Goal: Transaction & Acquisition: Book appointment/travel/reservation

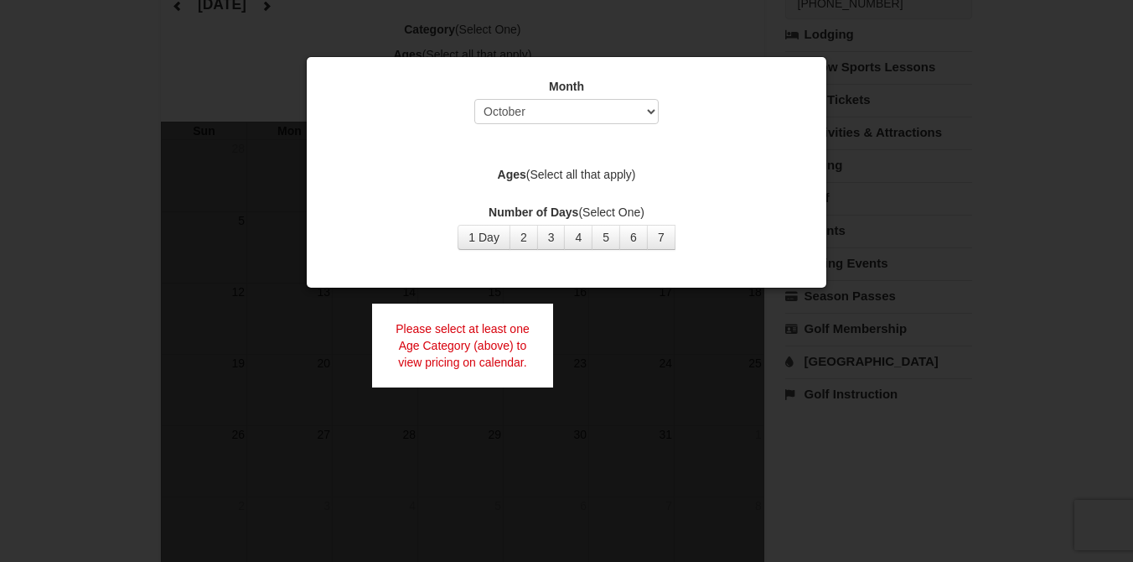
scroll to position [155, 0]
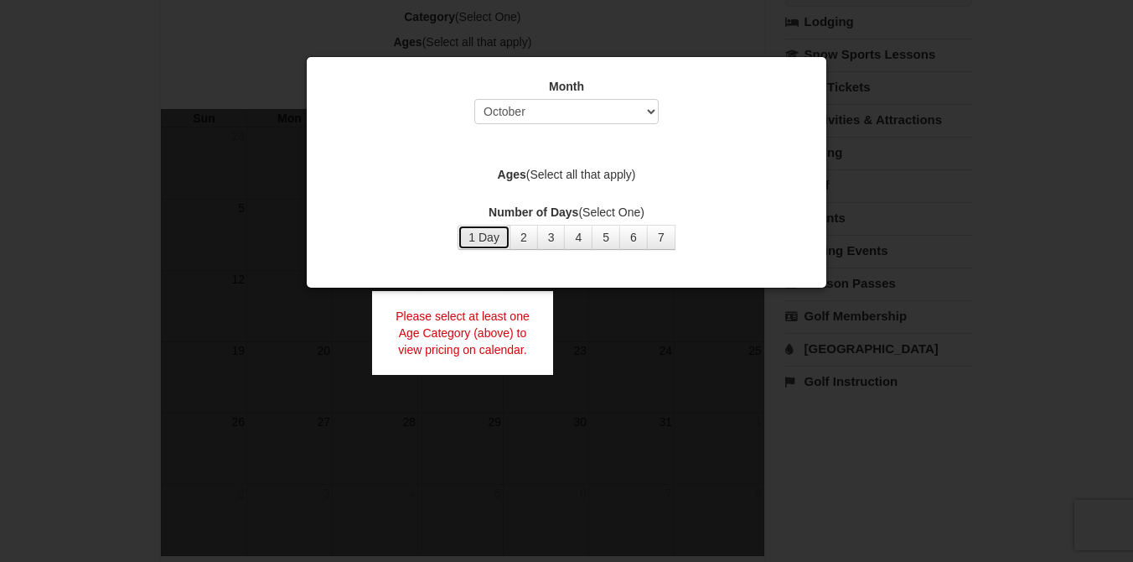
click at [489, 237] on button "1 Day" at bounding box center [484, 237] width 53 height 25
click at [548, 103] on select "Select October November December January February March April May June July Aug…" at bounding box center [566, 111] width 184 height 25
select select "12"
click at [625, 176] on label "Ages (Select all that apply)" at bounding box center [567, 174] width 478 height 17
click at [577, 170] on label "Ages (Select all that apply)" at bounding box center [567, 174] width 478 height 17
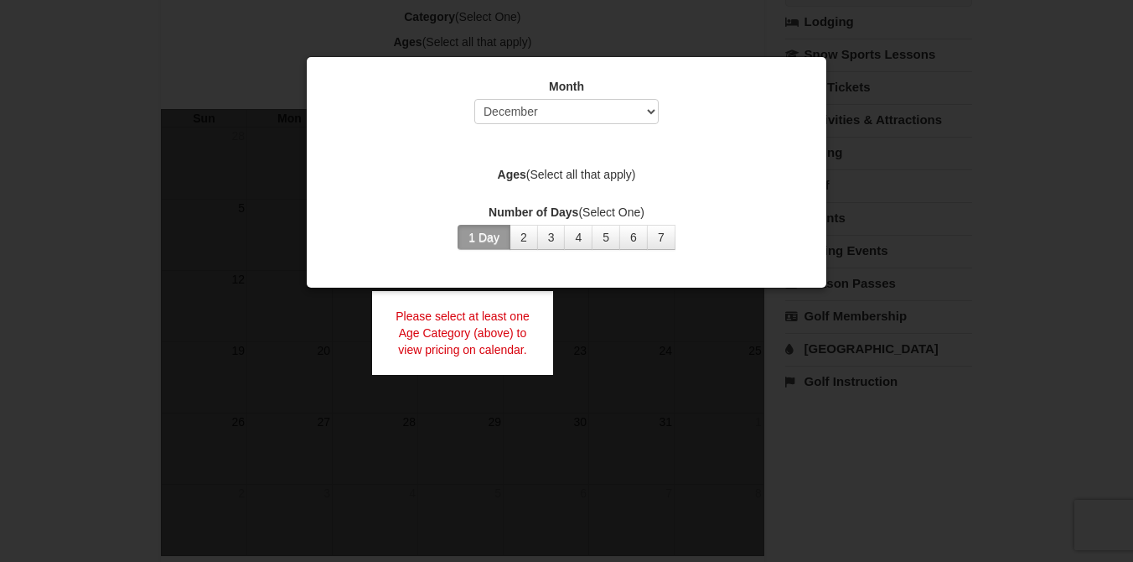
click at [609, 390] on div at bounding box center [566, 281] width 1133 height 562
click at [490, 342] on div "Please select at least one Age Category (above) to view pricing on calendar." at bounding box center [462, 333] width 181 height 84
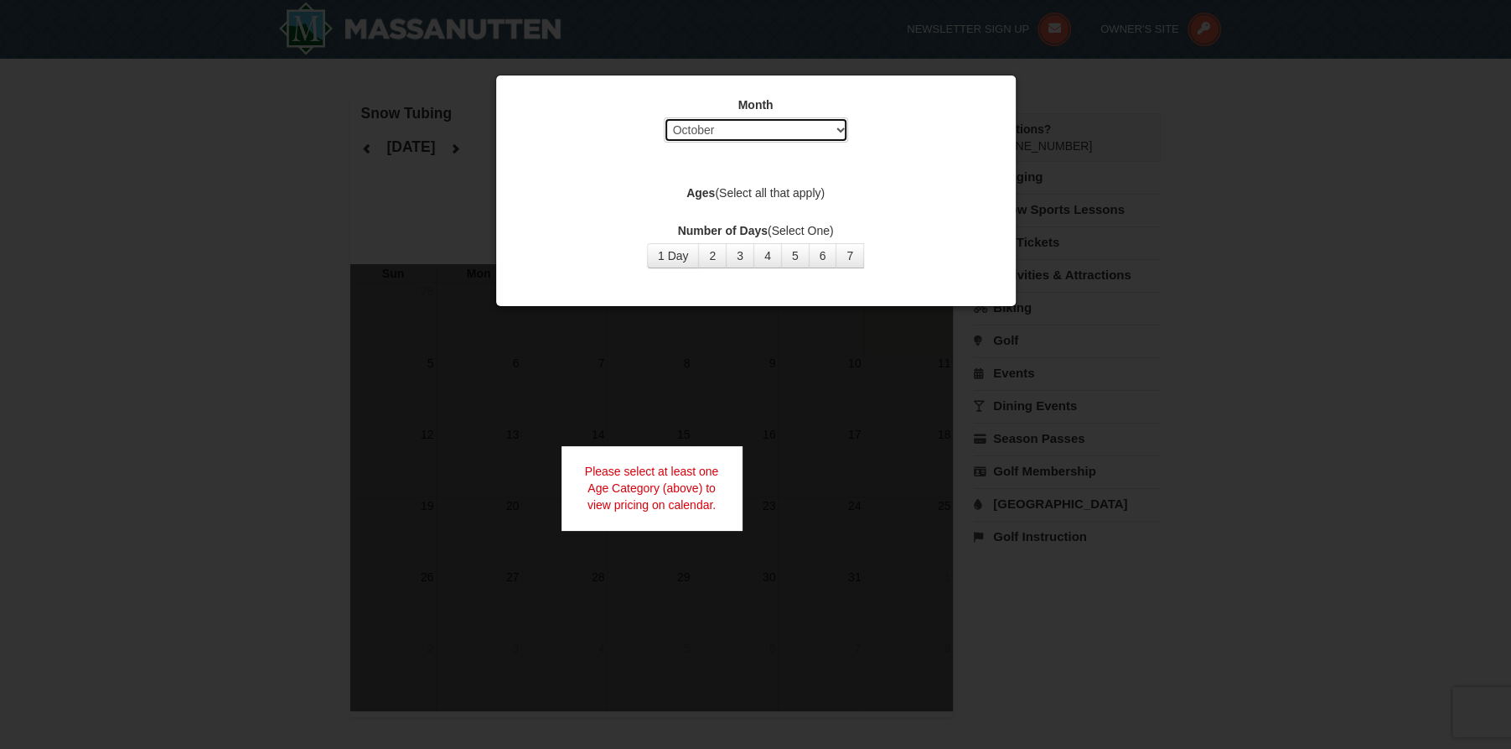
click at [770, 133] on select "Select October November December January February March April May June July Aug…" at bounding box center [756, 129] width 184 height 25
select select "12"
click at [699, 183] on div "Month Select October November December January February March April May June Ju…" at bounding box center [756, 182] width 503 height 197
click at [699, 189] on strong "Ages" at bounding box center [701, 192] width 29 height 13
click at [675, 260] on button "1 Day" at bounding box center [673, 255] width 53 height 25
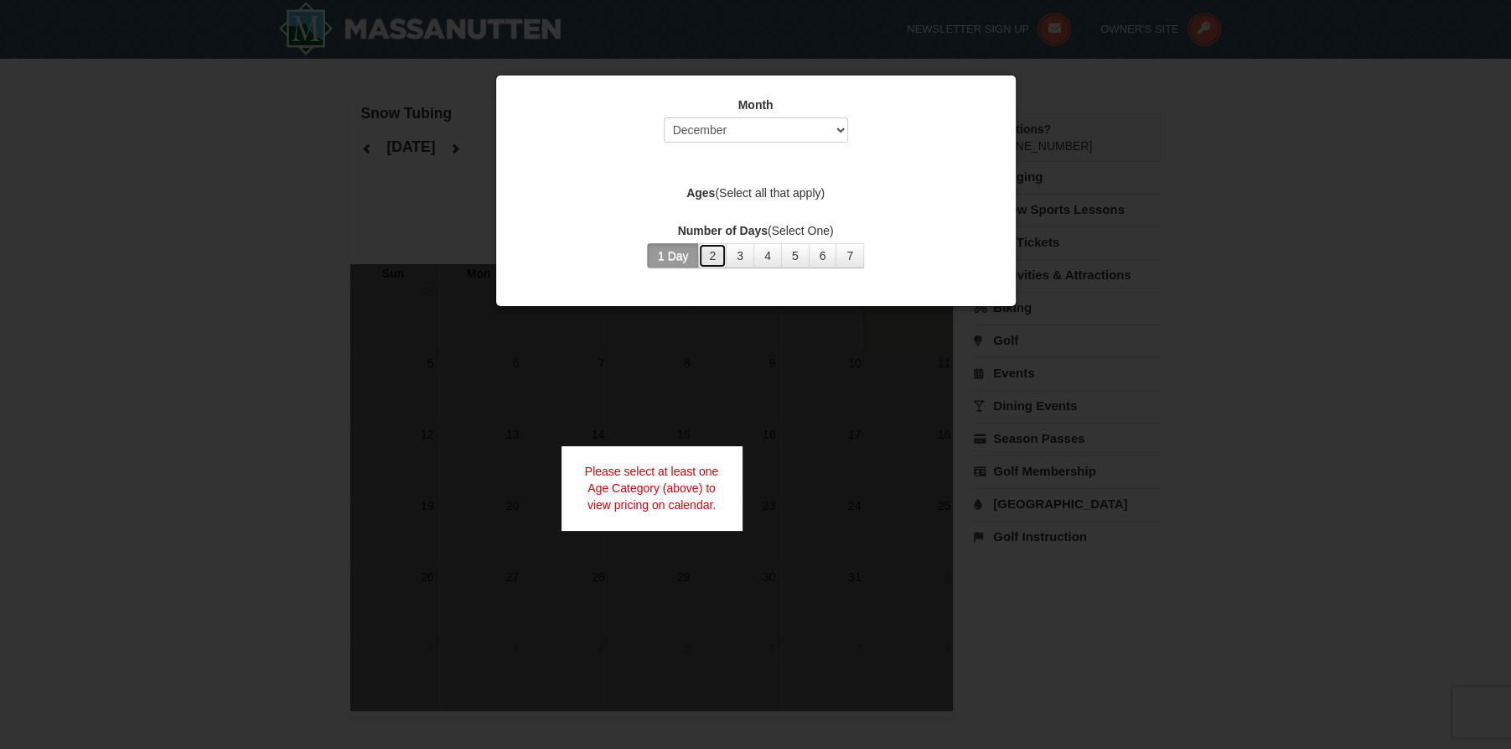
click at [715, 251] on button "2" at bounding box center [712, 255] width 29 height 25
click at [664, 256] on button "1 Day" at bounding box center [673, 255] width 53 height 25
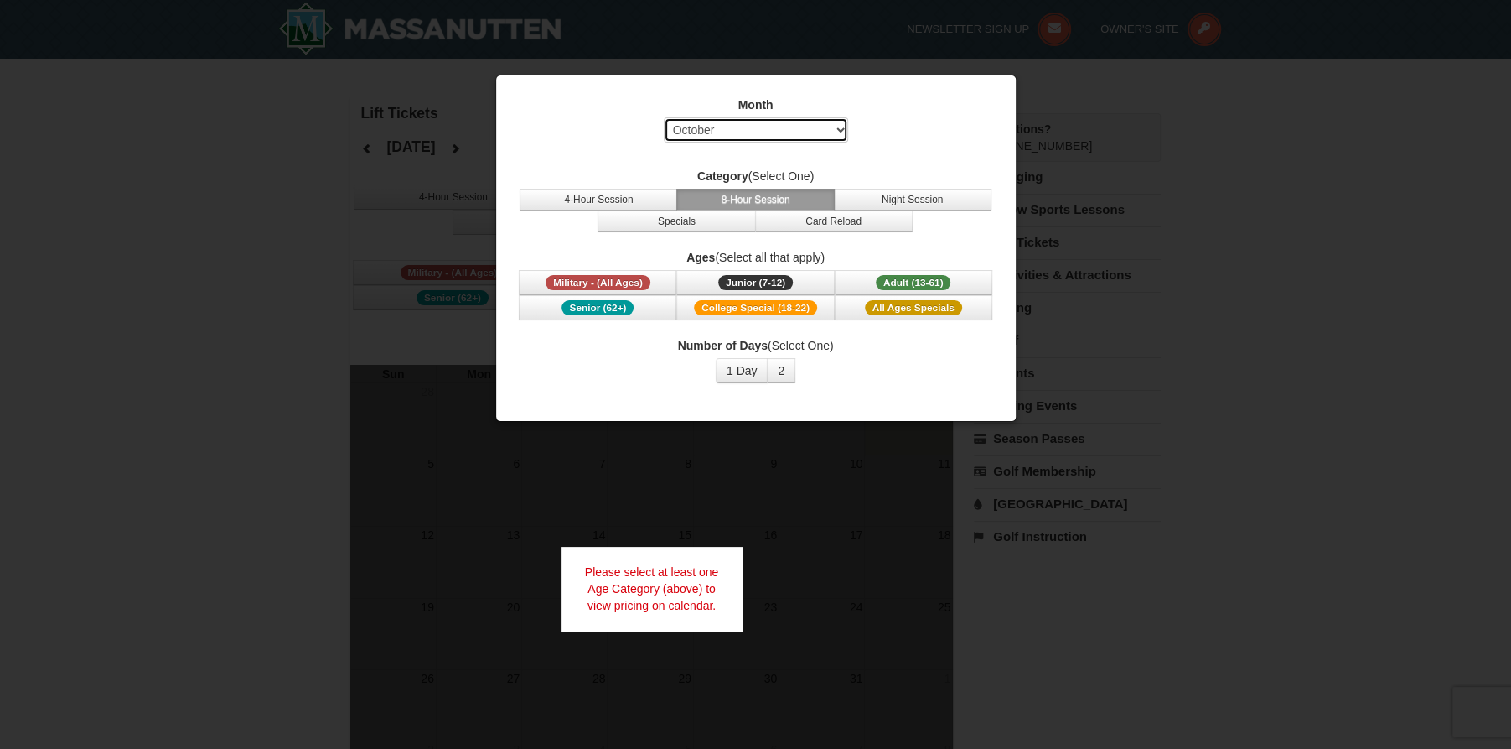
click at [832, 132] on select "Select October November December January February March April May June July Aug…" at bounding box center [756, 129] width 184 height 25
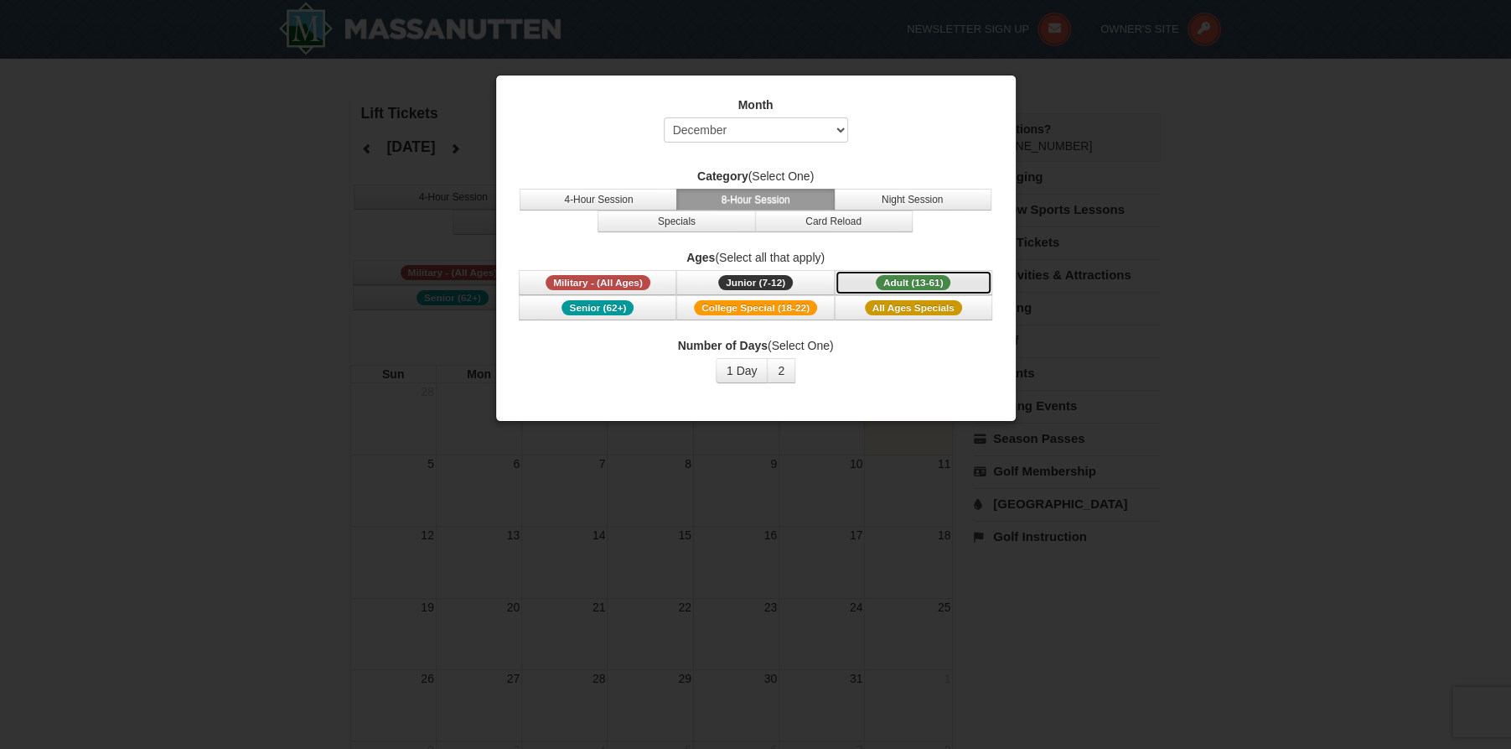
click at [887, 277] on span "Adult (13-61)" at bounding box center [913, 282] width 75 height 15
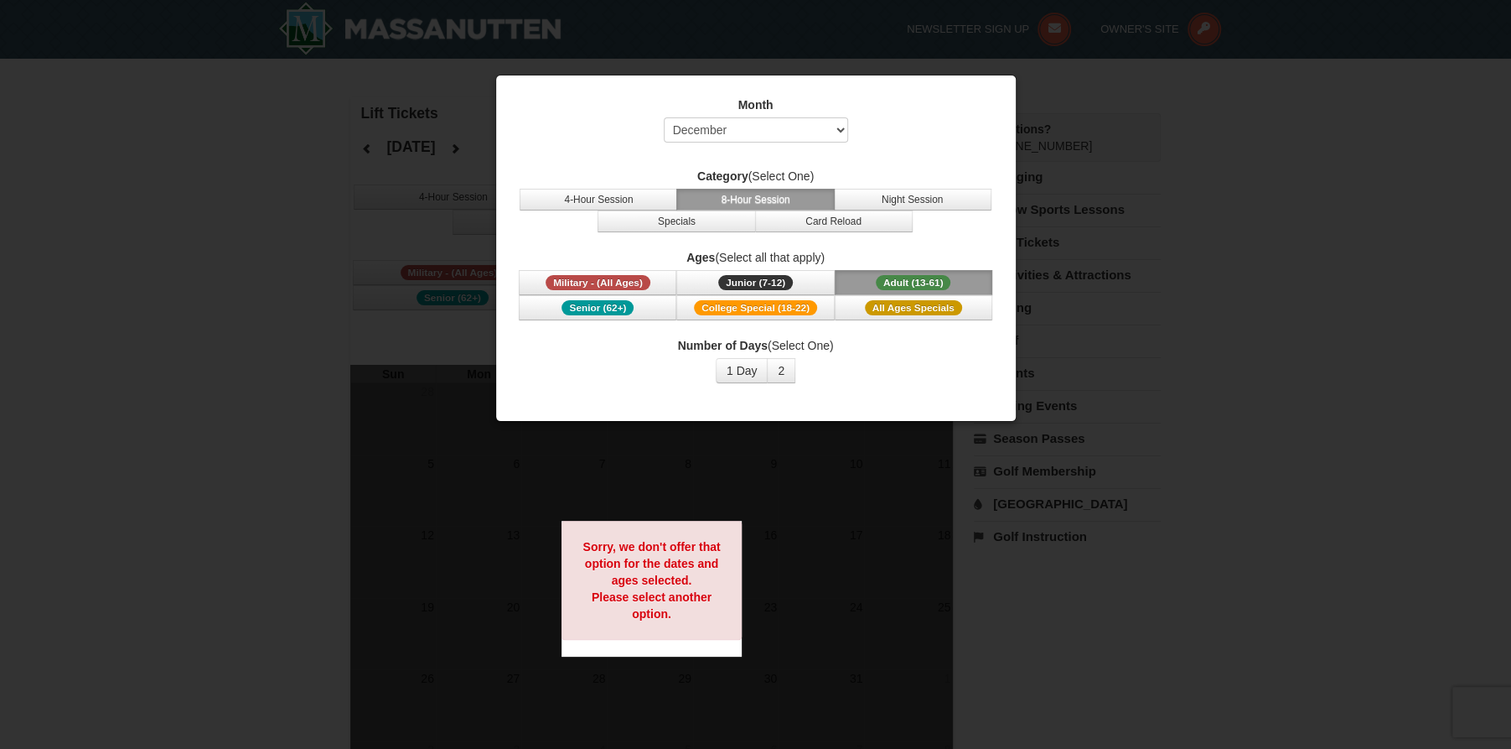
click at [884, 133] on div "Month Select October November December January February March April May June Ju…" at bounding box center [756, 123] width 478 height 54
click at [881, 193] on button "Night Session" at bounding box center [913, 200] width 158 height 22
click at [779, 204] on button "8-Hour Session" at bounding box center [756, 200] width 158 height 22
click at [765, 122] on select "Select October November December January February March April May June July Aug…" at bounding box center [756, 129] width 184 height 25
select select "11"
